Goal: Navigation & Orientation: Understand site structure

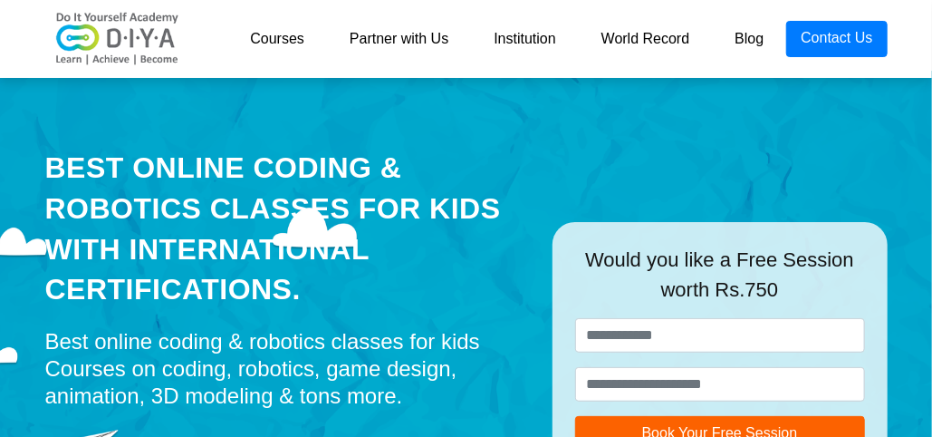
click at [545, 39] on link "Institution" at bounding box center [524, 39] width 107 height 36
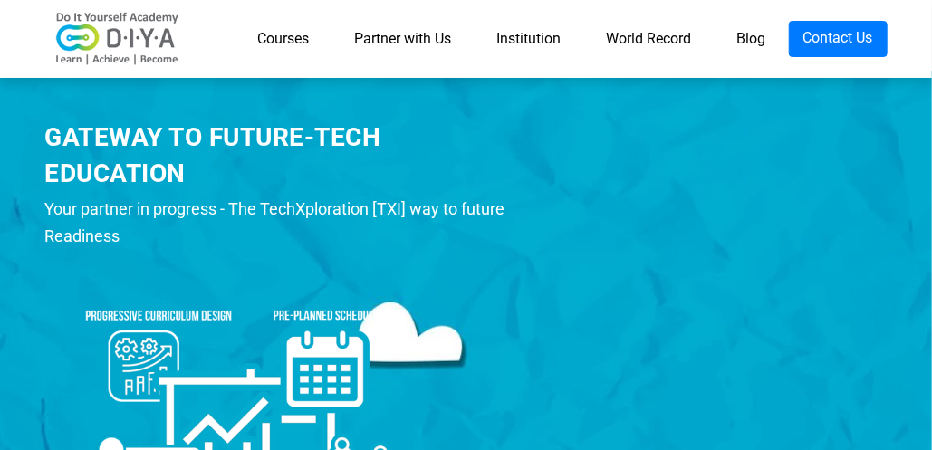
click at [278, 38] on link "Courses" at bounding box center [284, 39] width 97 height 36
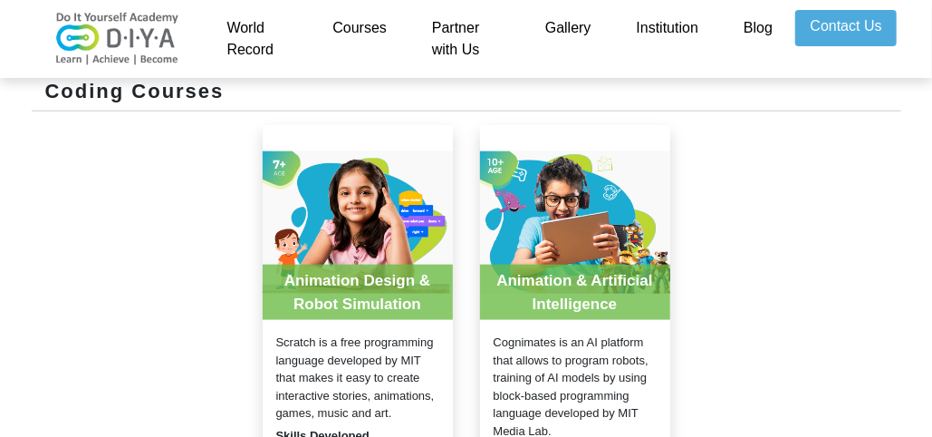
scroll to position [453, 0]
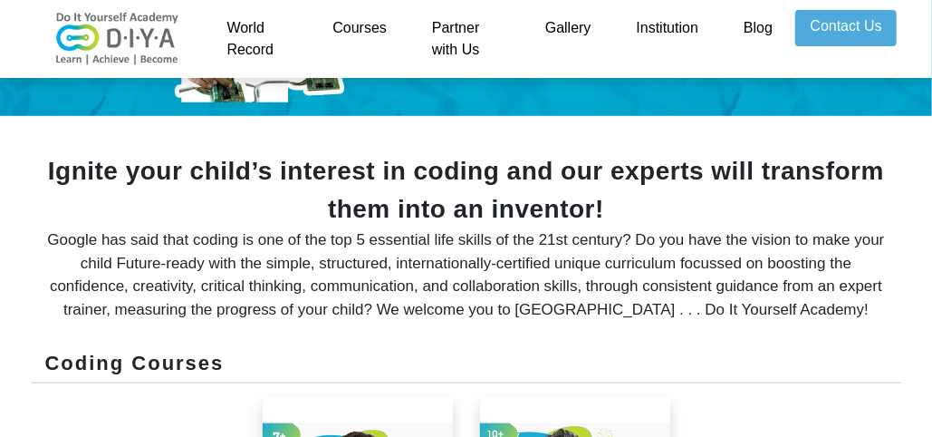
click at [370, 24] on link "Courses" at bounding box center [360, 39] width 100 height 58
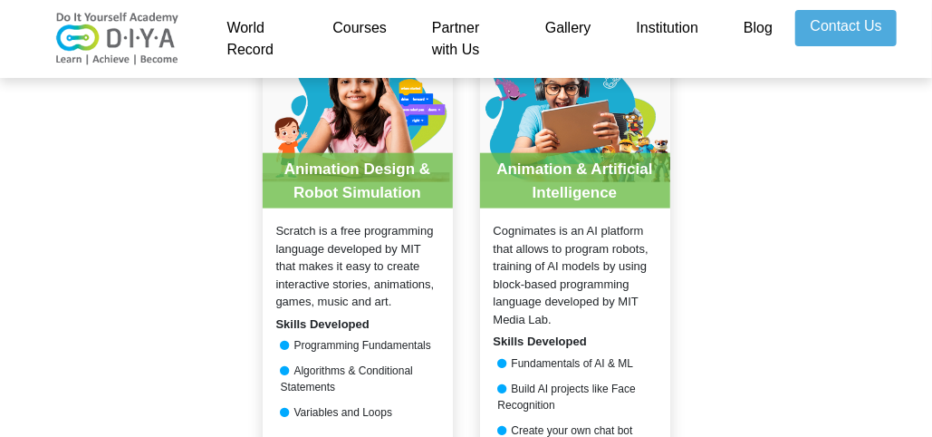
scroll to position [725, 0]
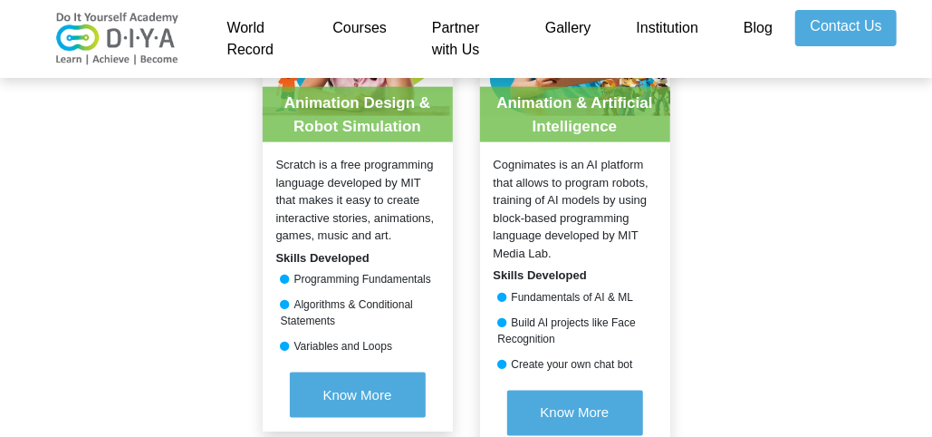
scroll to position [993, 0]
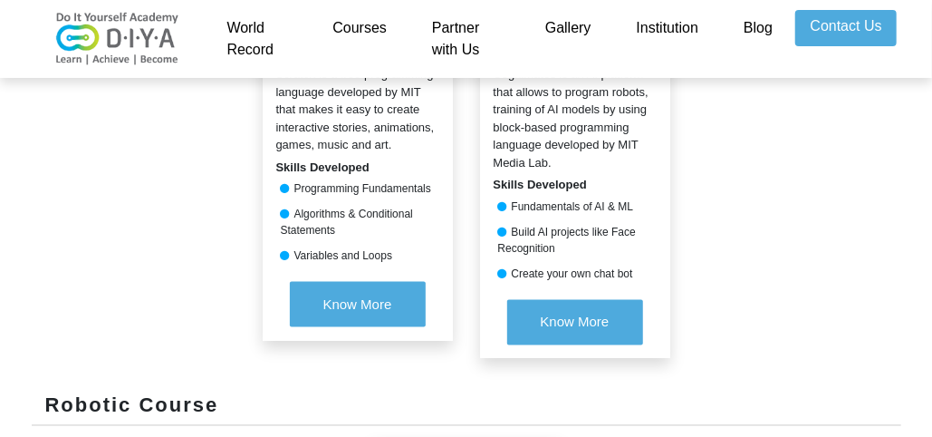
click at [583, 31] on link "Gallery" at bounding box center [569, 39] width 92 height 58
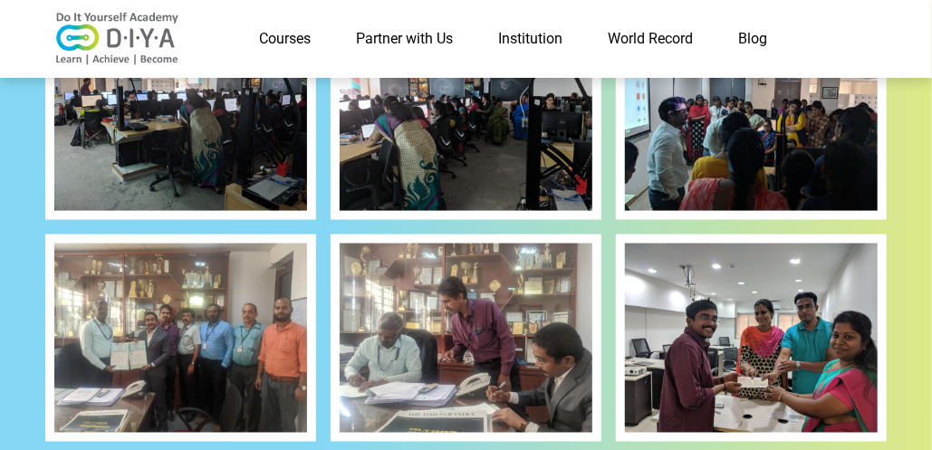
scroll to position [906, 0]
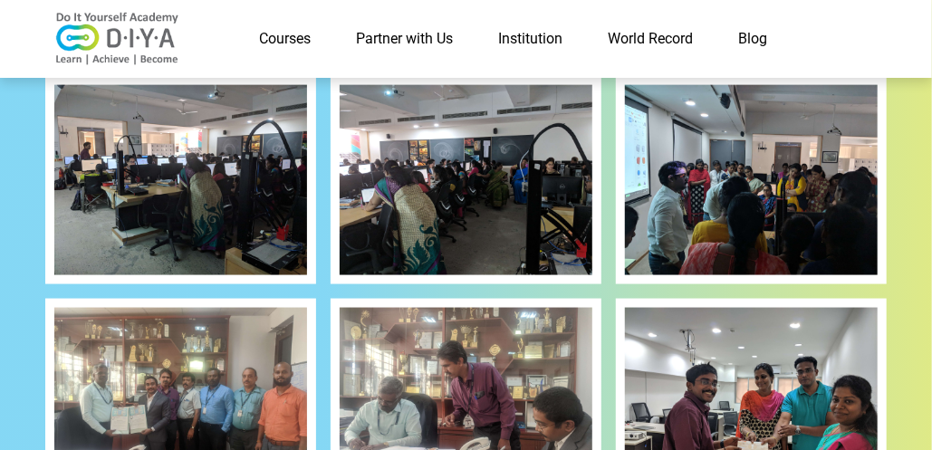
click at [676, 28] on link "World Record" at bounding box center [651, 39] width 130 height 36
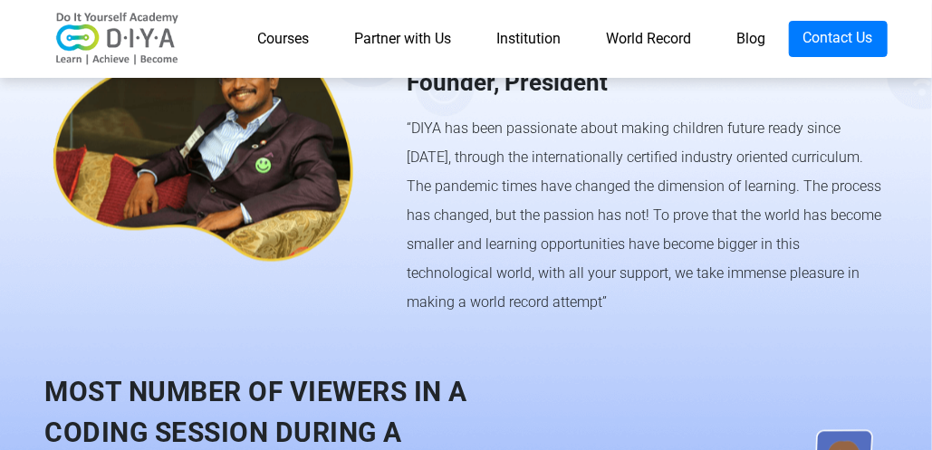
scroll to position [1230, 0]
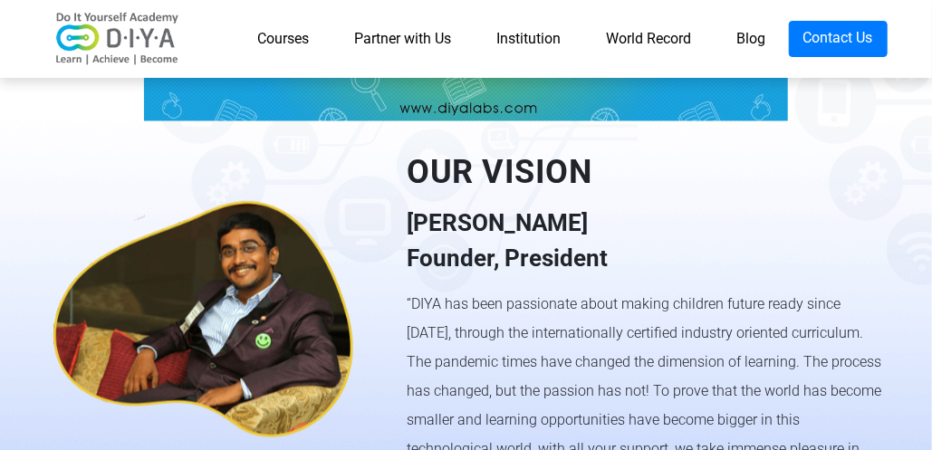
click at [752, 38] on link "Blog" at bounding box center [752, 39] width 74 height 36
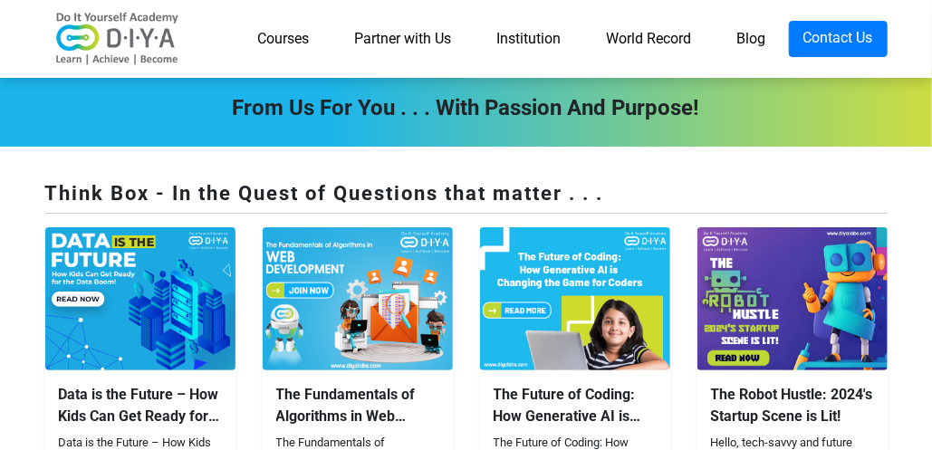
click at [545, 48] on link "Institution" at bounding box center [530, 39] width 110 height 36
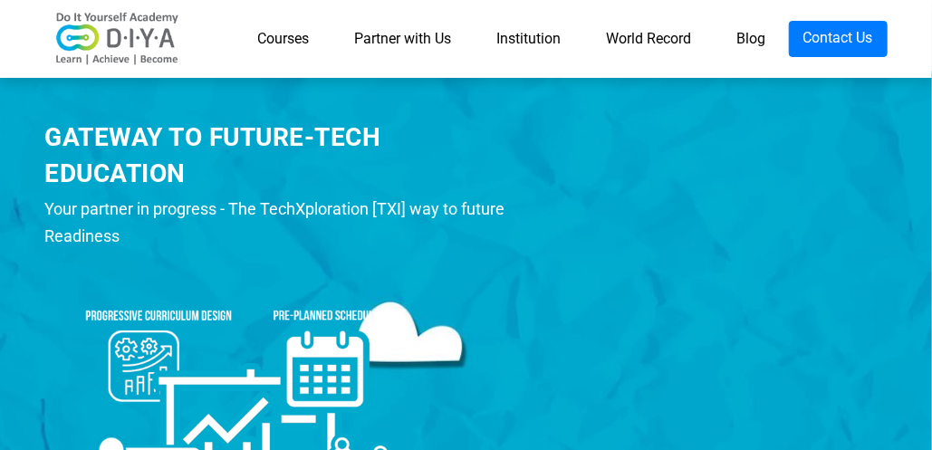
click at [644, 43] on link "World Record" at bounding box center [649, 39] width 130 height 36
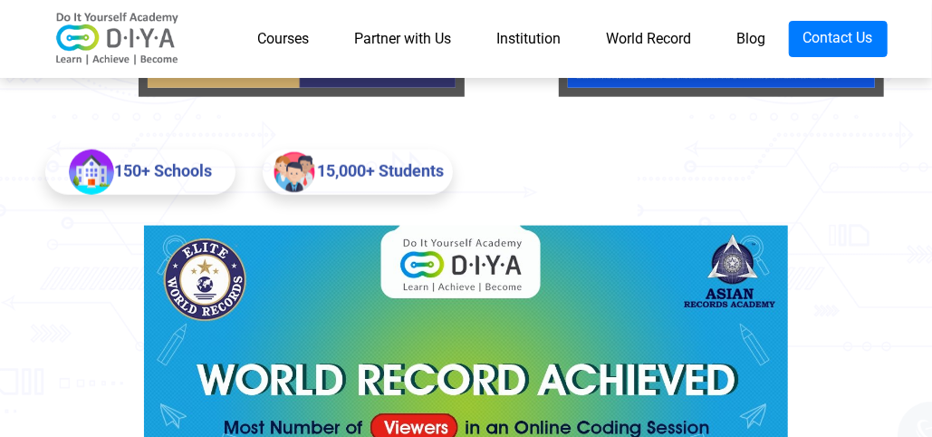
scroll to position [906, 0]
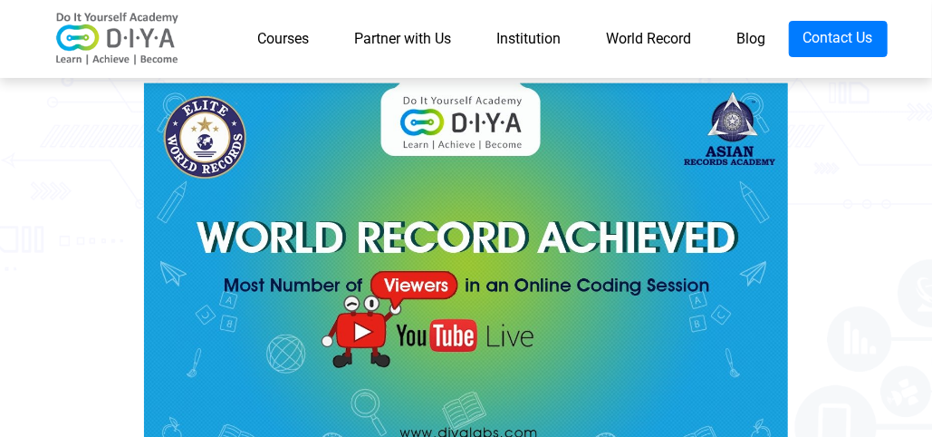
click at [452, 329] on img at bounding box center [466, 264] width 644 height 362
